Goal: Task Accomplishment & Management: Use online tool/utility

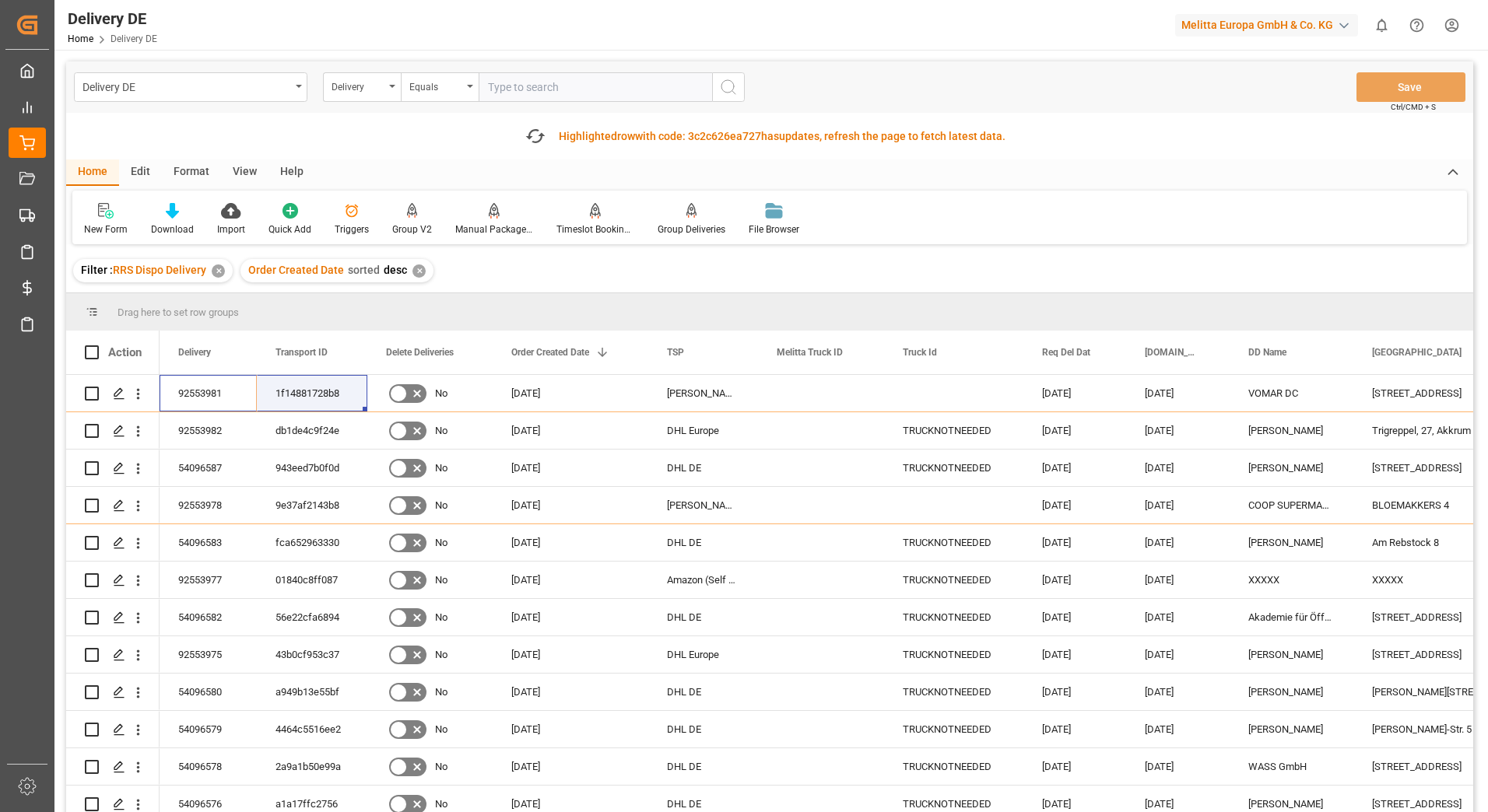
click at [1457, 22] on html "Created by potrace 1.15, written by [PERSON_NAME] [DATE]-[DATE] Created by potr…" at bounding box center [744, 406] width 1488 height 812
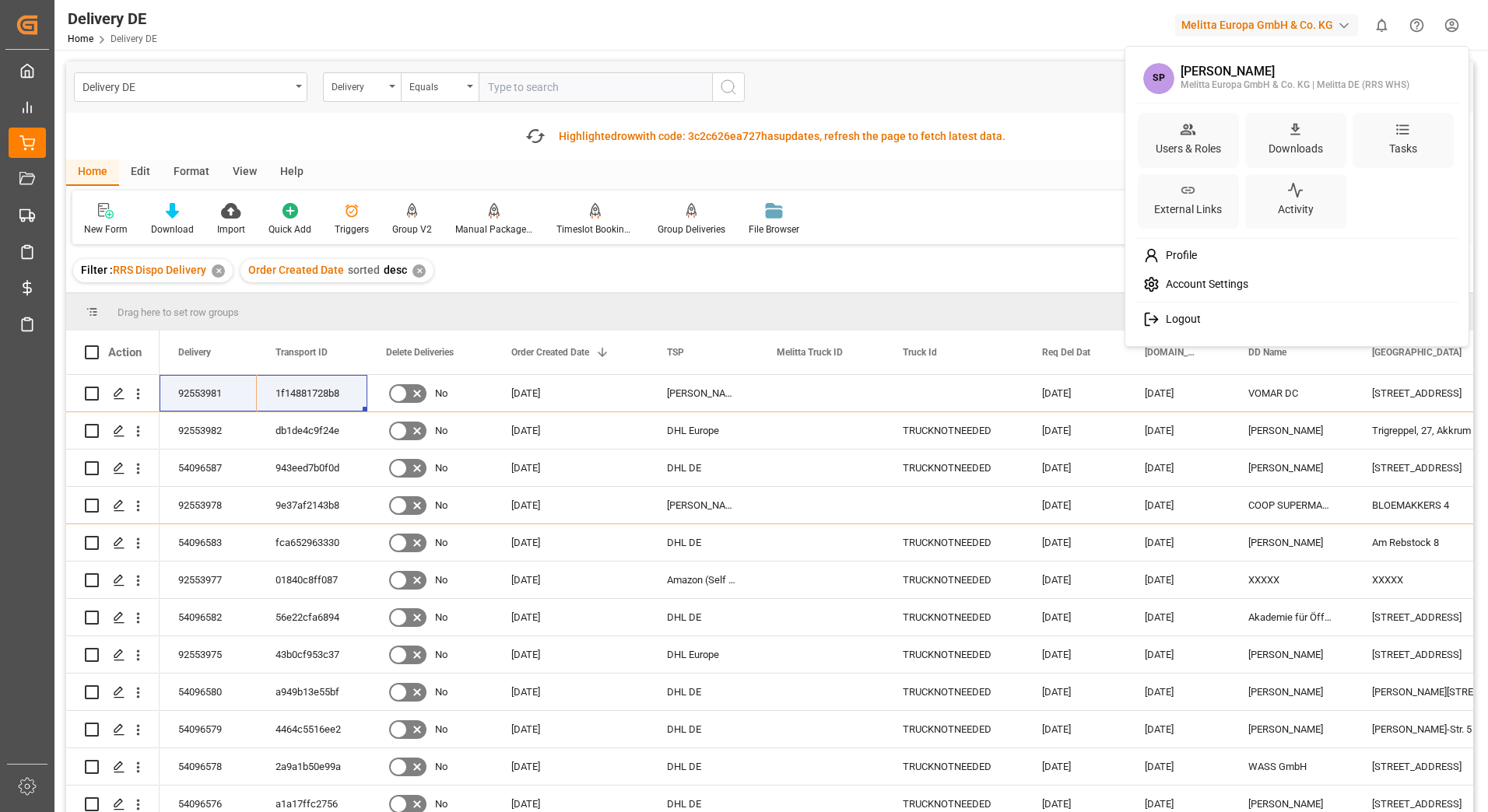
click at [1003, 231] on html "Created by potrace 1.15, written by [PERSON_NAME] [DATE]-[DATE] Created by potr…" at bounding box center [744, 406] width 1488 height 812
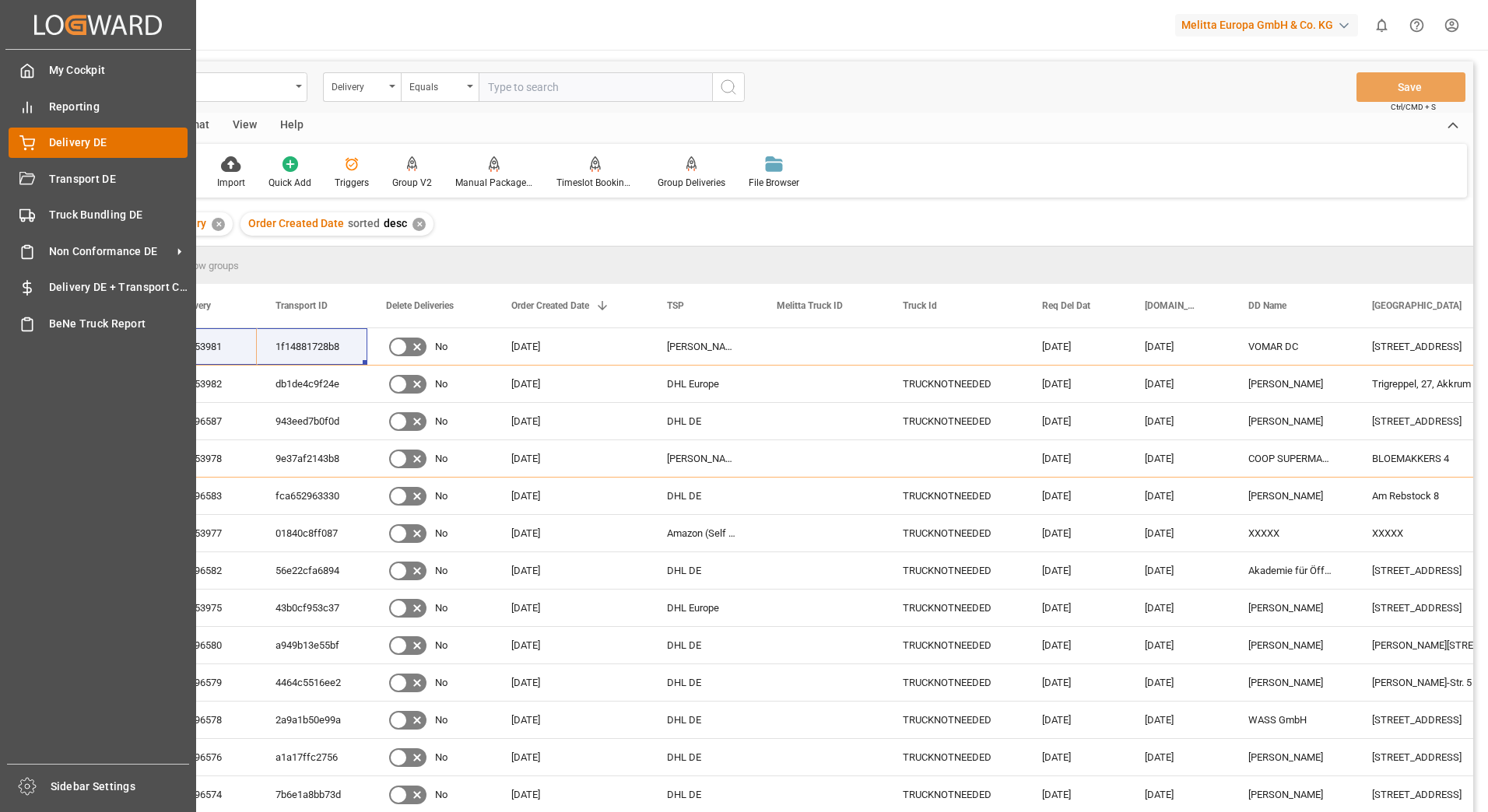
click at [37, 144] on div "Delivery DE Delivery DE" at bounding box center [98, 143] width 179 height 31
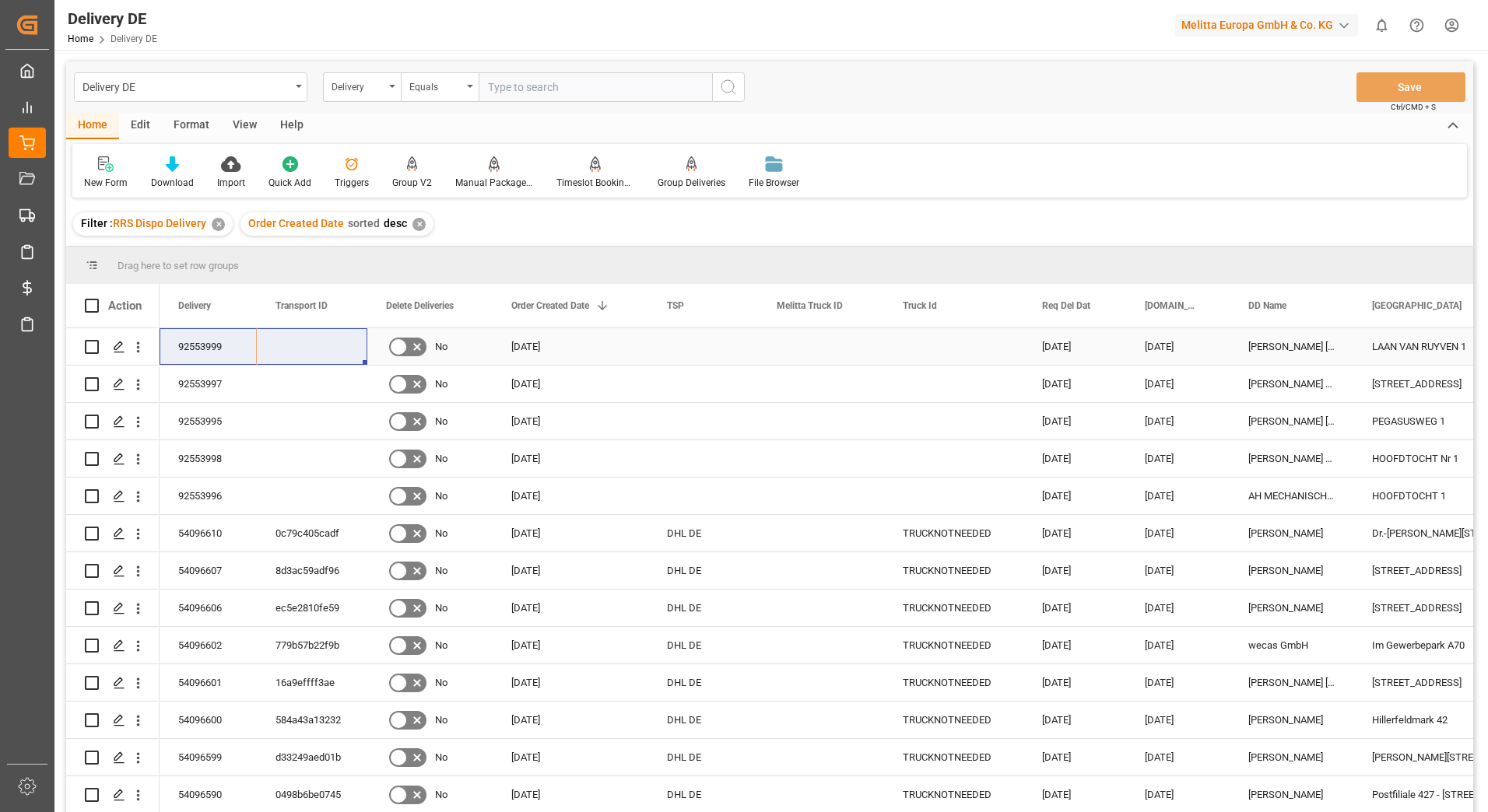
click at [94, 348] on input "Press Space to toggle row selection (unchecked)" at bounding box center [92, 347] width 14 height 14
checkbox input "true"
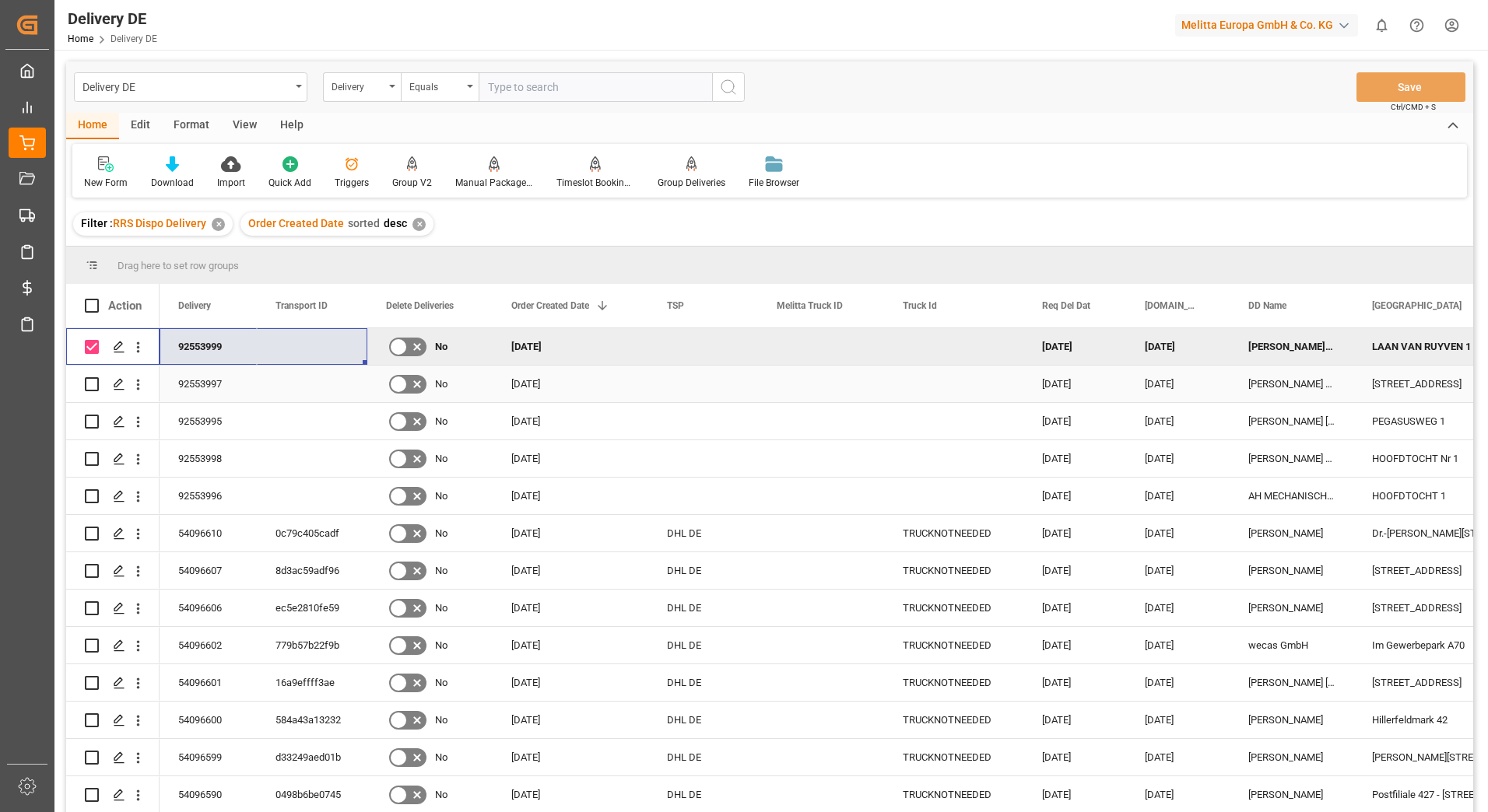
click at [93, 381] on input "Press Space to toggle row selection (unchecked)" at bounding box center [92, 385] width 14 height 14
checkbox input "true"
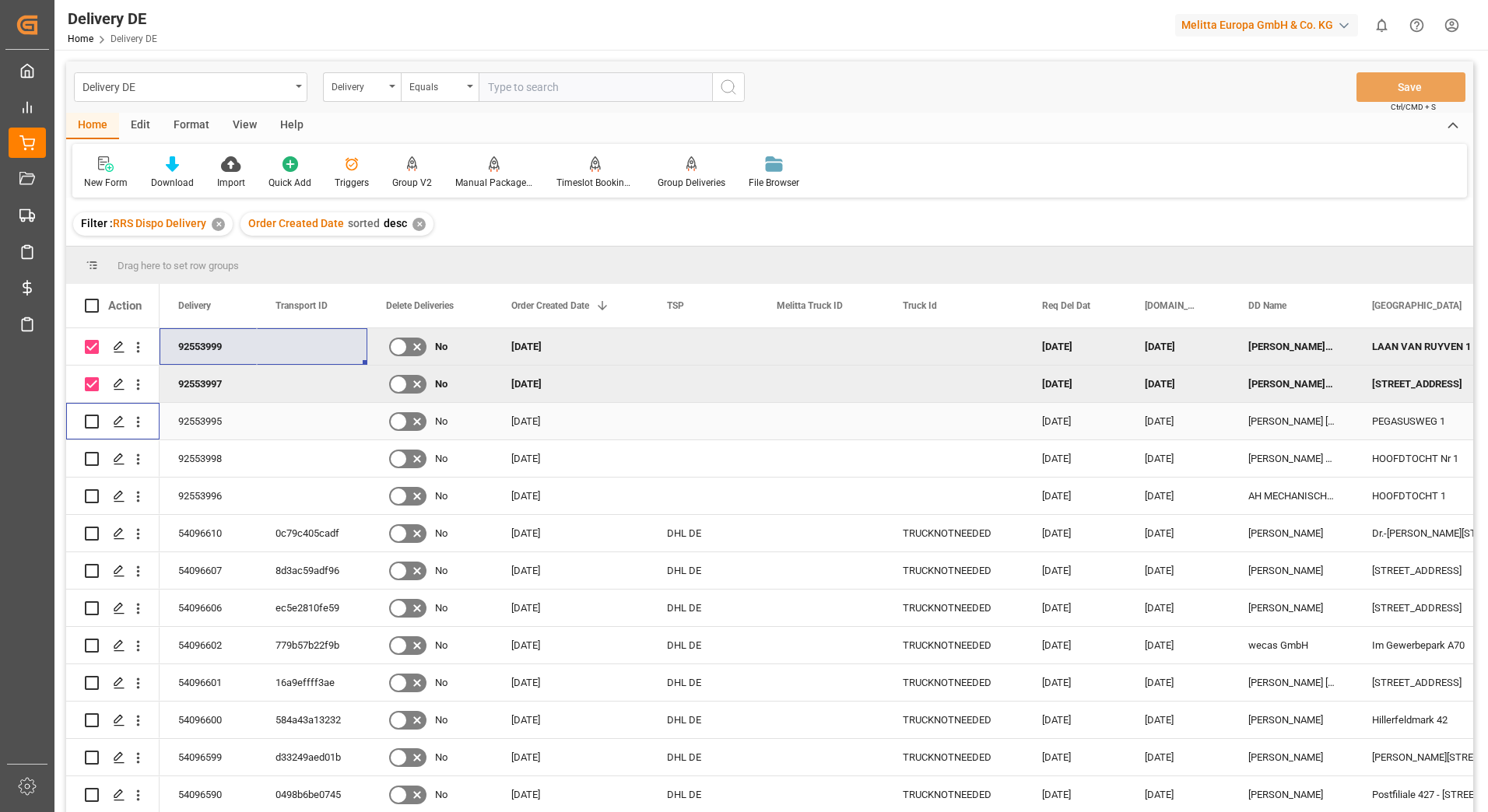
click at [92, 419] on input "Press Space to toggle row selection (unchecked)" at bounding box center [92, 421] width 14 height 14
checkbox input "true"
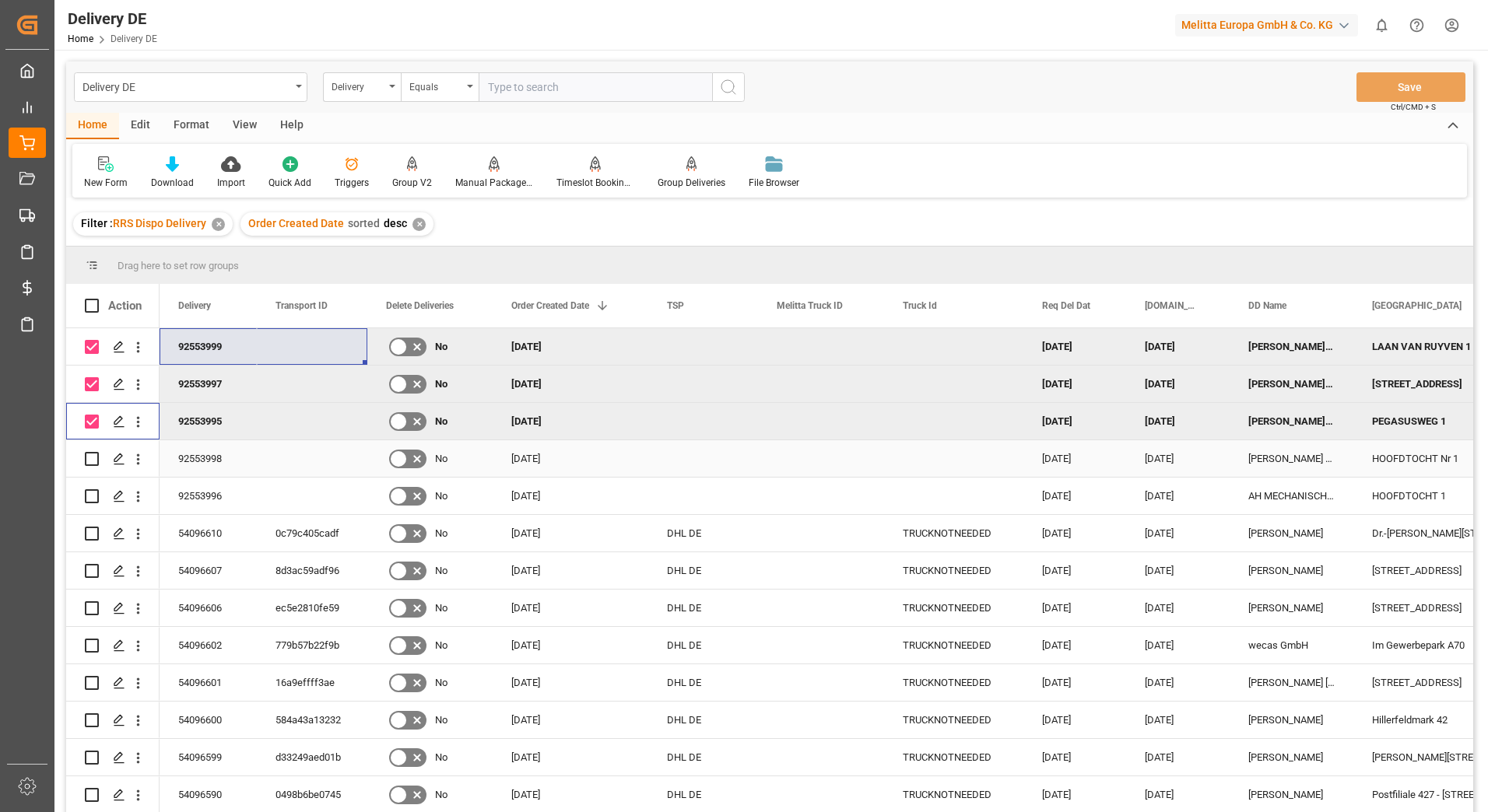
click at [93, 454] on input "Press Space to toggle row selection (unchecked)" at bounding box center [92, 459] width 14 height 14
checkbox input "true"
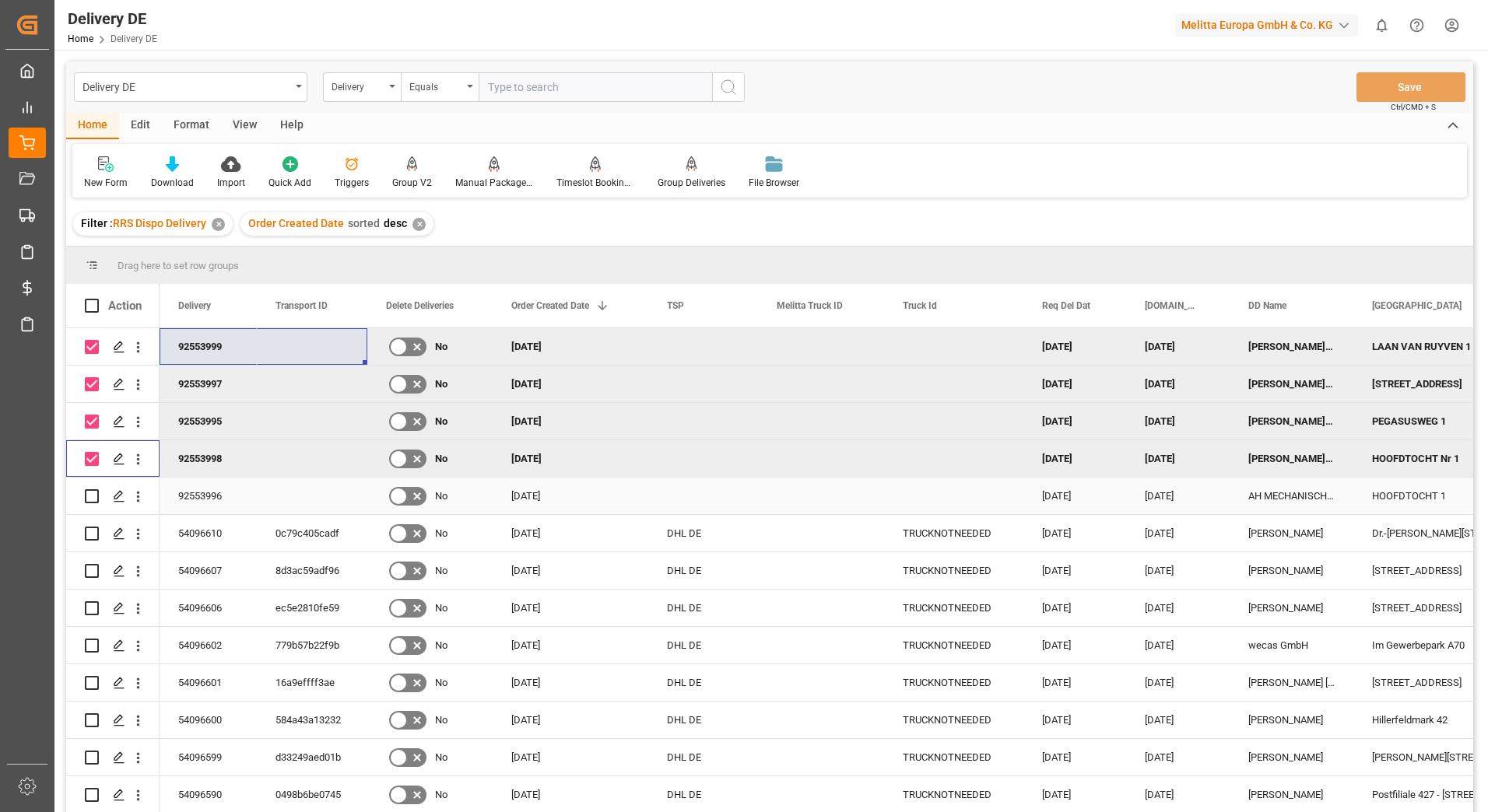
click at [93, 498] on input "Press Space to toggle row selection (unchecked)" at bounding box center [92, 497] width 14 height 14
checkbox input "true"
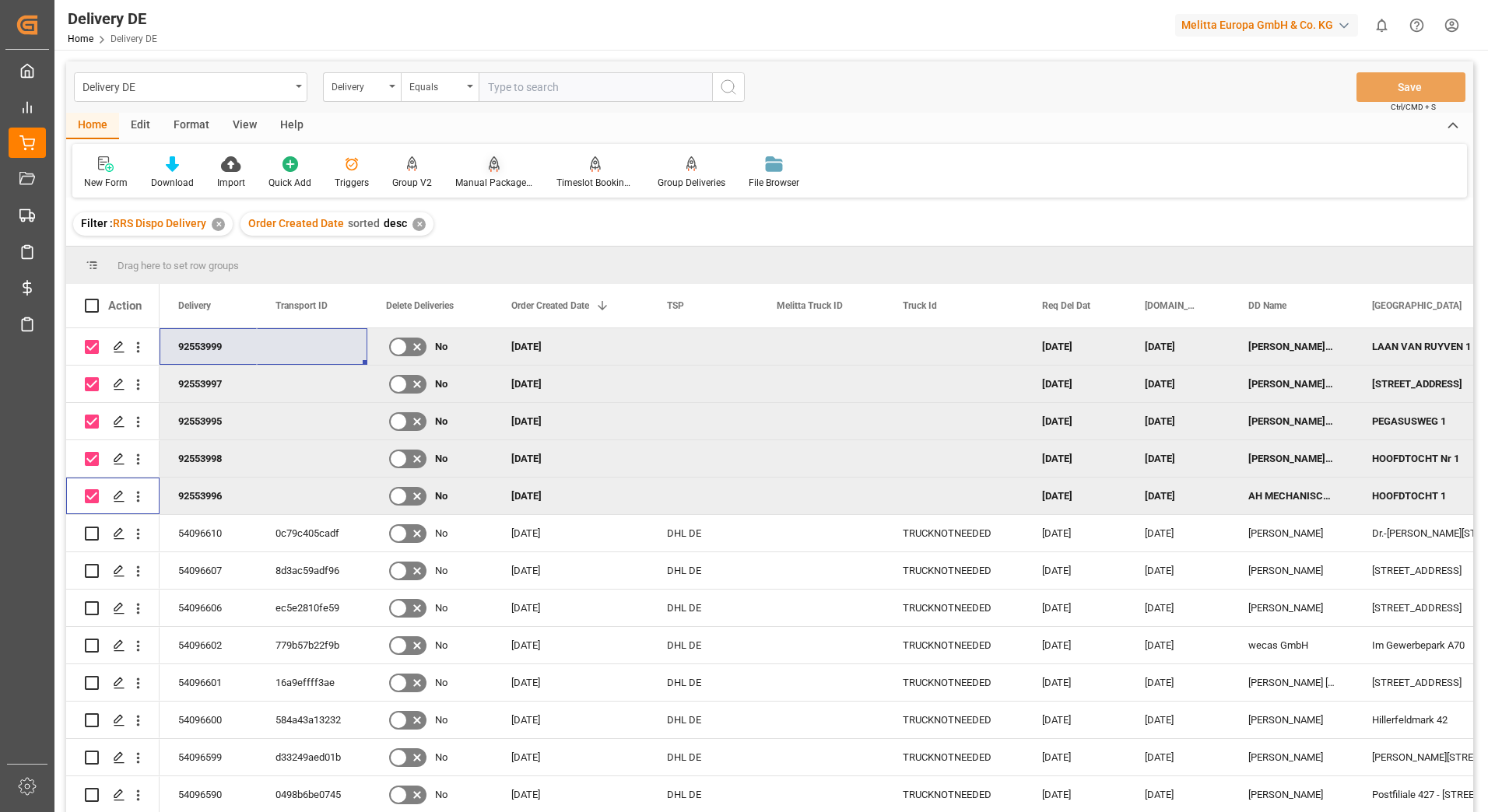
click at [497, 177] on div "Manual Package TypeDetermination" at bounding box center [493, 183] width 78 height 14
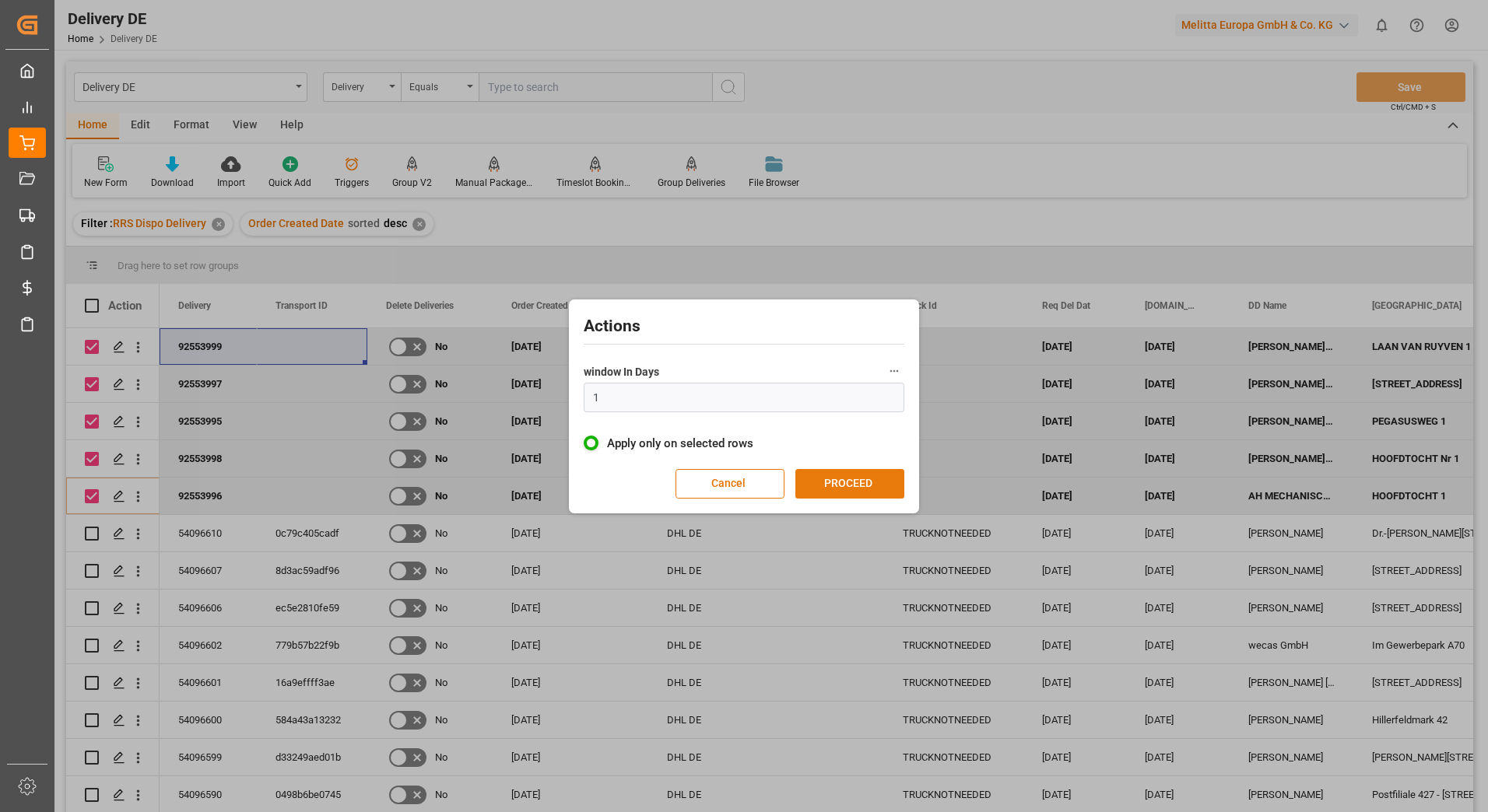
click at [831, 489] on button "PROCEED" at bounding box center [850, 484] width 109 height 30
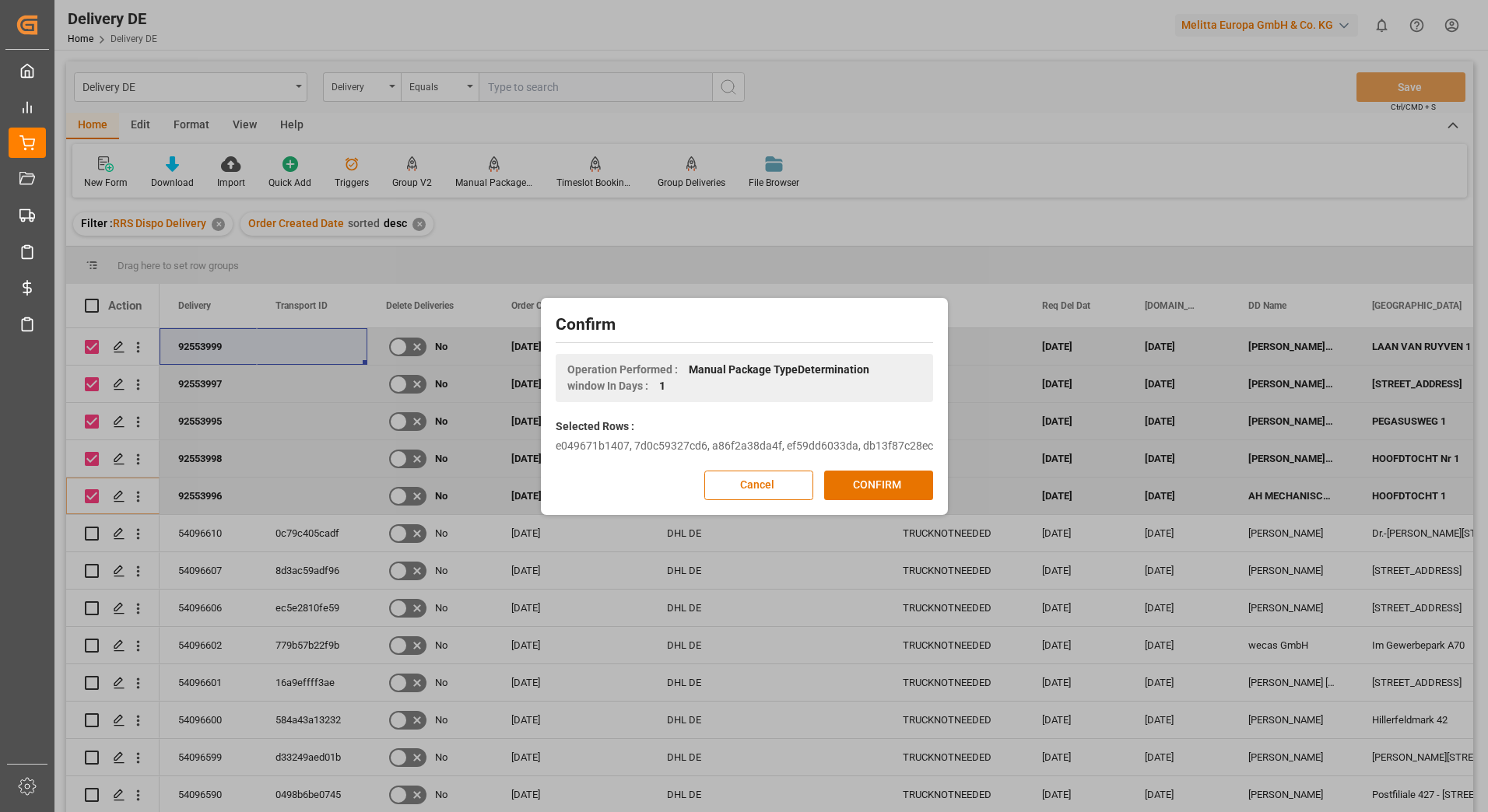
click at [831, 489] on button "CONFIRM" at bounding box center [878, 485] width 109 height 30
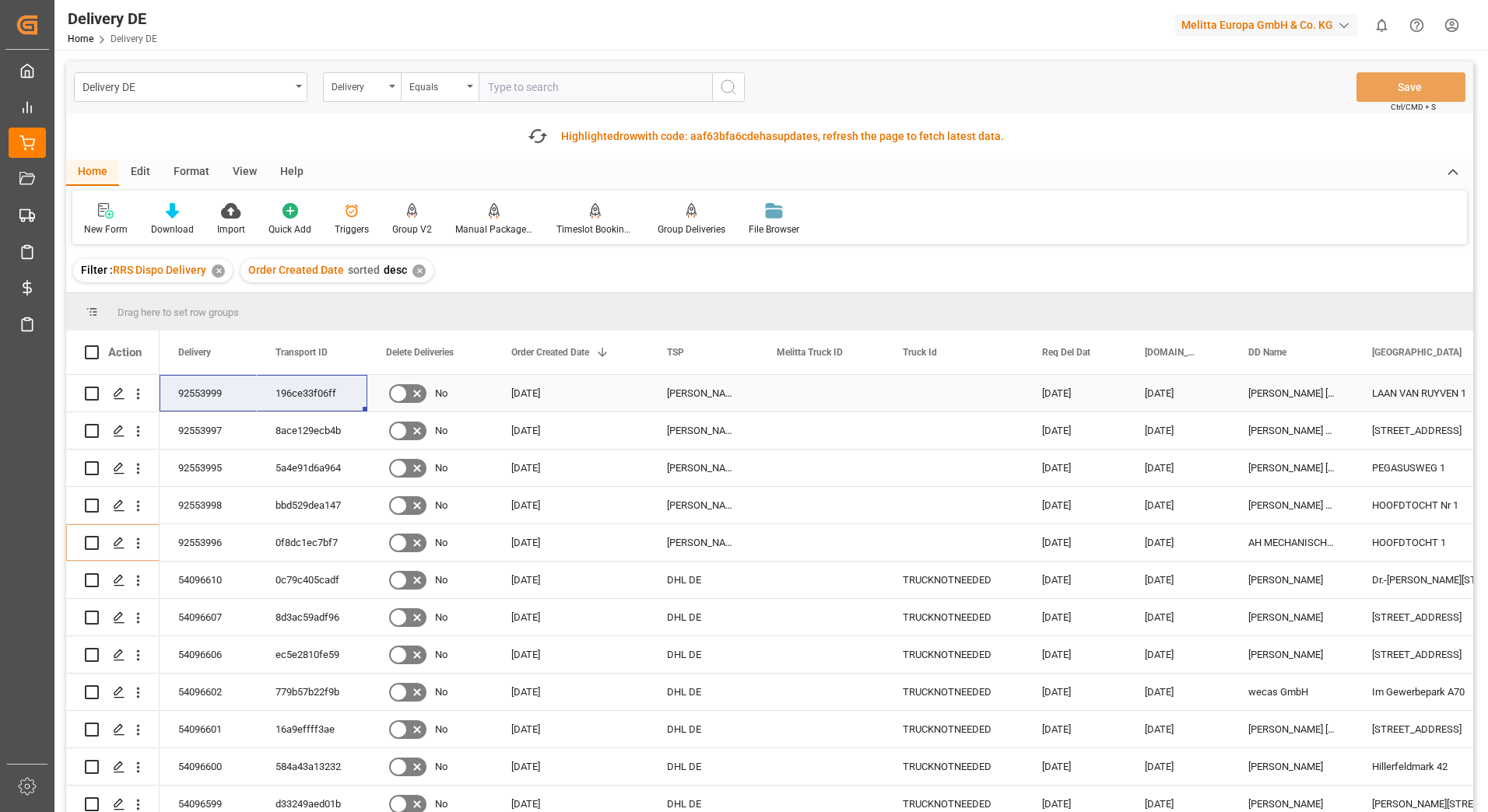
click at [205, 394] on div "92553999" at bounding box center [208, 393] width 97 height 37
drag, startPoint x: 205, startPoint y: 394, endPoint x: 275, endPoint y: 391, distance: 70.1
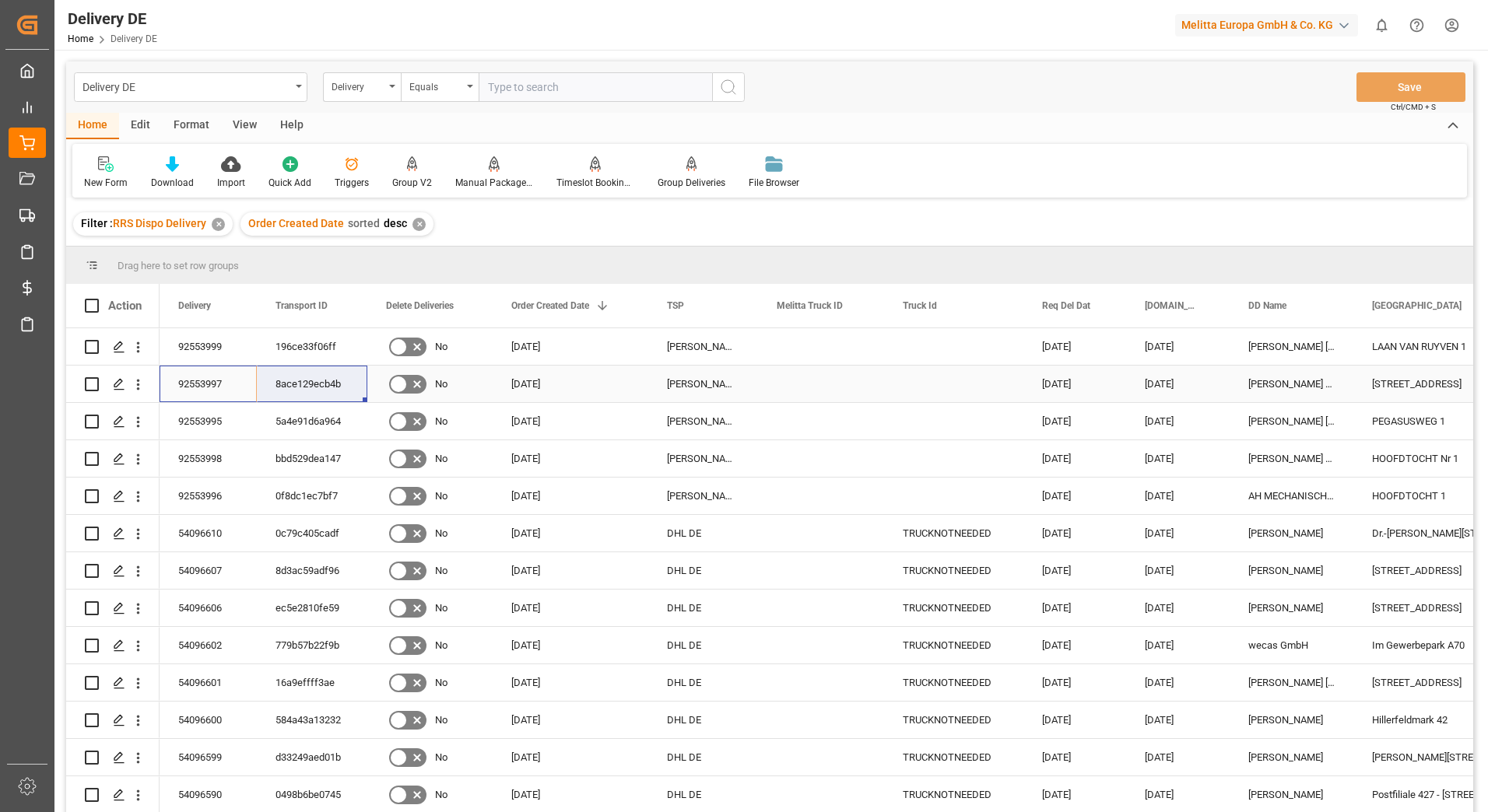
drag, startPoint x: 209, startPoint y: 392, endPoint x: 285, endPoint y: 392, distance: 76.0
drag, startPoint x: 184, startPoint y: 412, endPoint x: 303, endPoint y: 420, distance: 119.3
drag, startPoint x: 215, startPoint y: 458, endPoint x: 293, endPoint y: 461, distance: 78.1
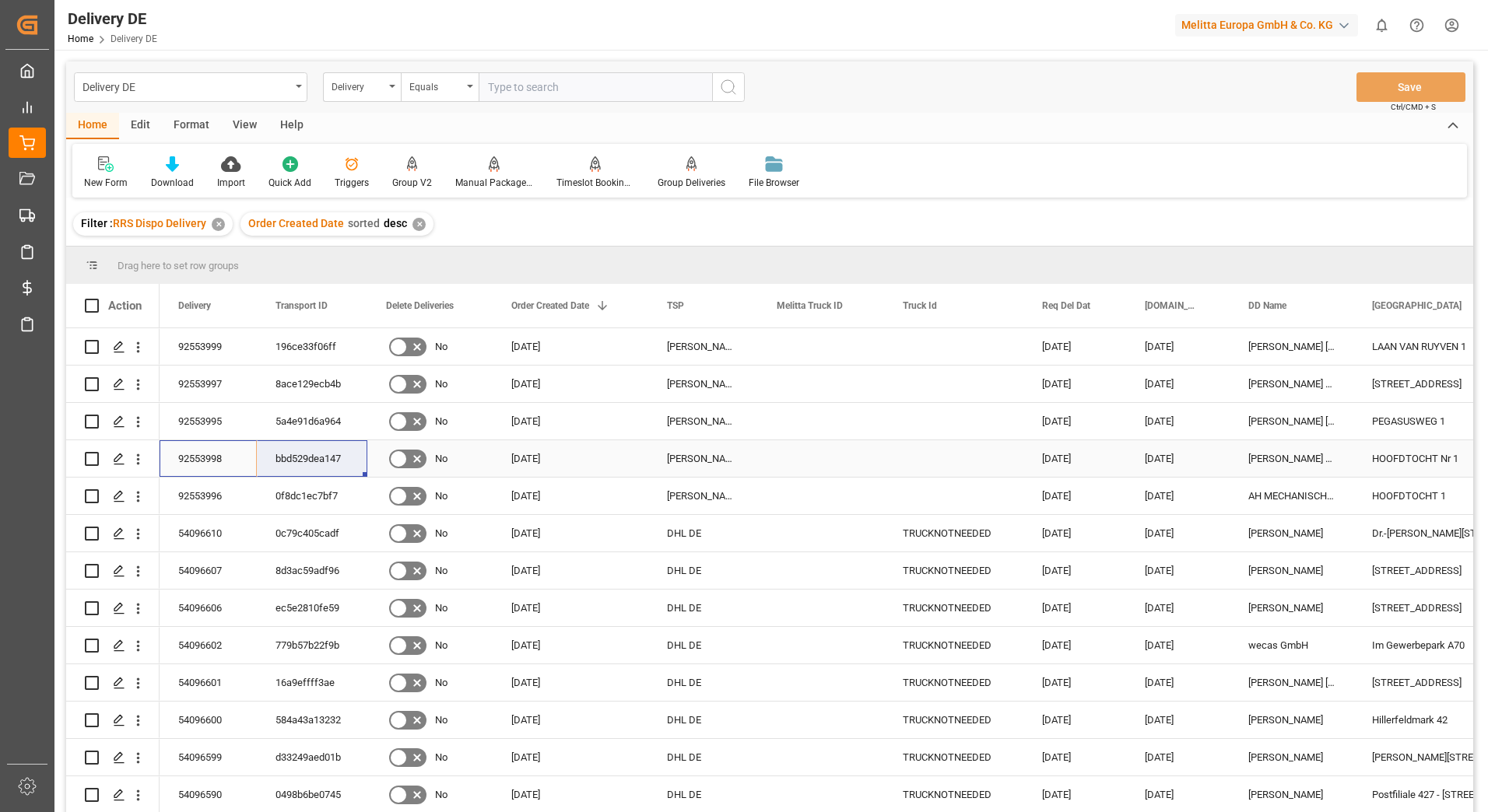
drag, startPoint x: 207, startPoint y: 490, endPoint x: 288, endPoint y: 491, distance: 81.0
click at [1248, 89] on div "Delivery DE Delivery Equals Save Ctrl/CMD + S" at bounding box center [769, 87] width 1407 height 52
click at [1449, 23] on html "Created by potrace 1.15, written by [PERSON_NAME] [DATE]-[DATE] Created by potr…" at bounding box center [744, 406] width 1488 height 812
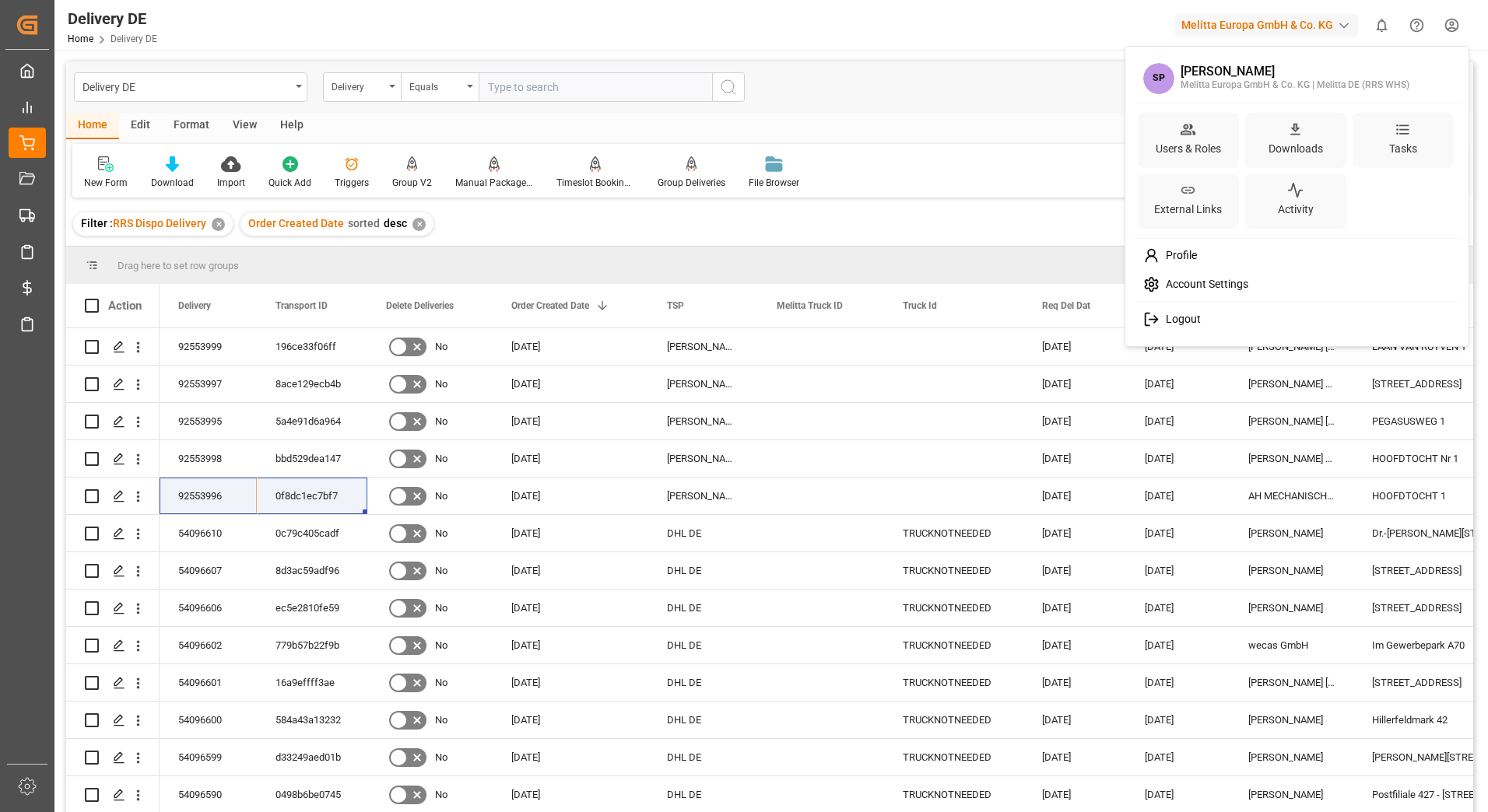
click at [1178, 322] on span "Logout" at bounding box center [1180, 320] width 41 height 14
